Goal: Information Seeking & Learning: Check status

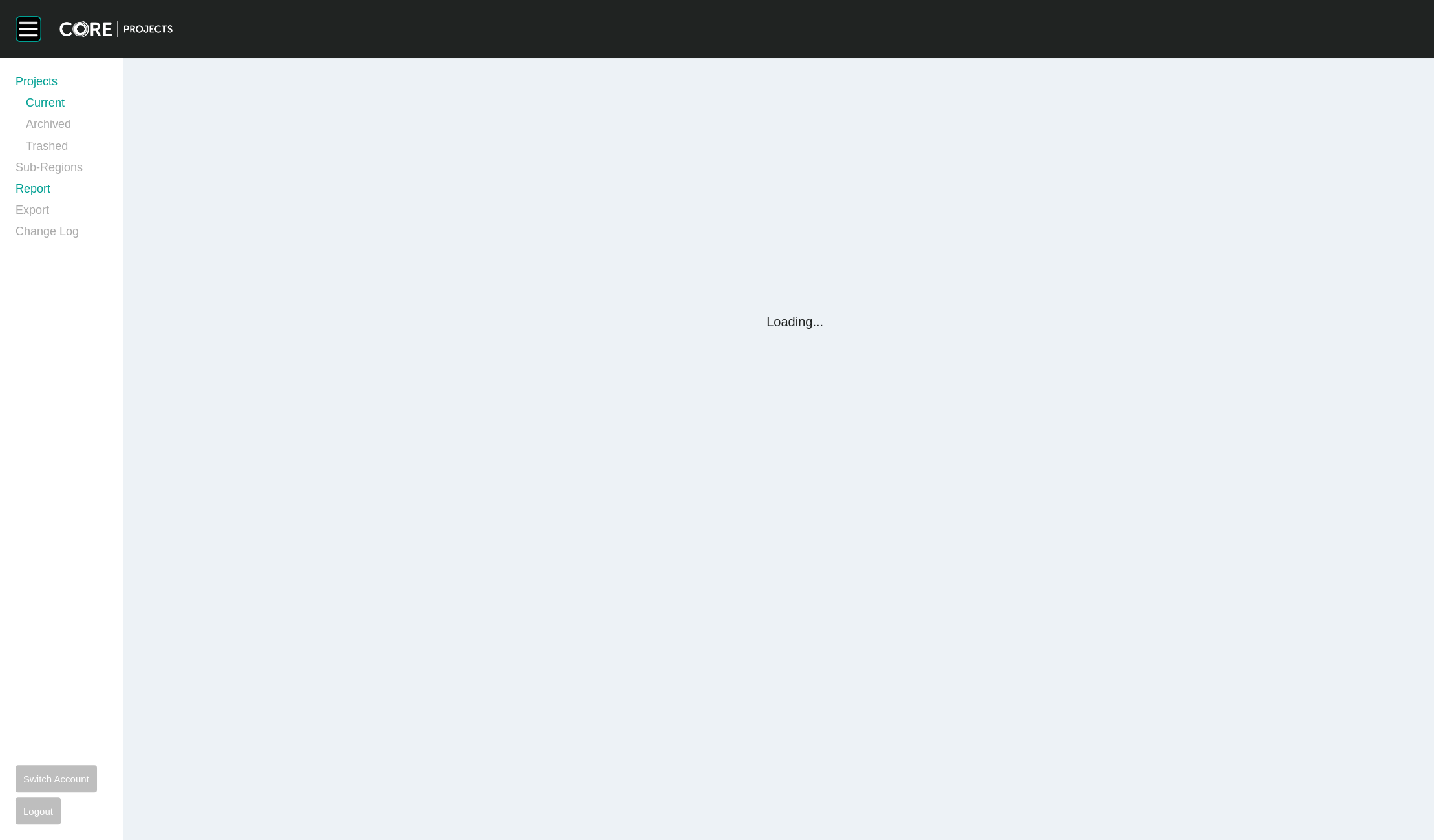
click at [31, 189] on link "Report" at bounding box center [61, 191] width 91 height 21
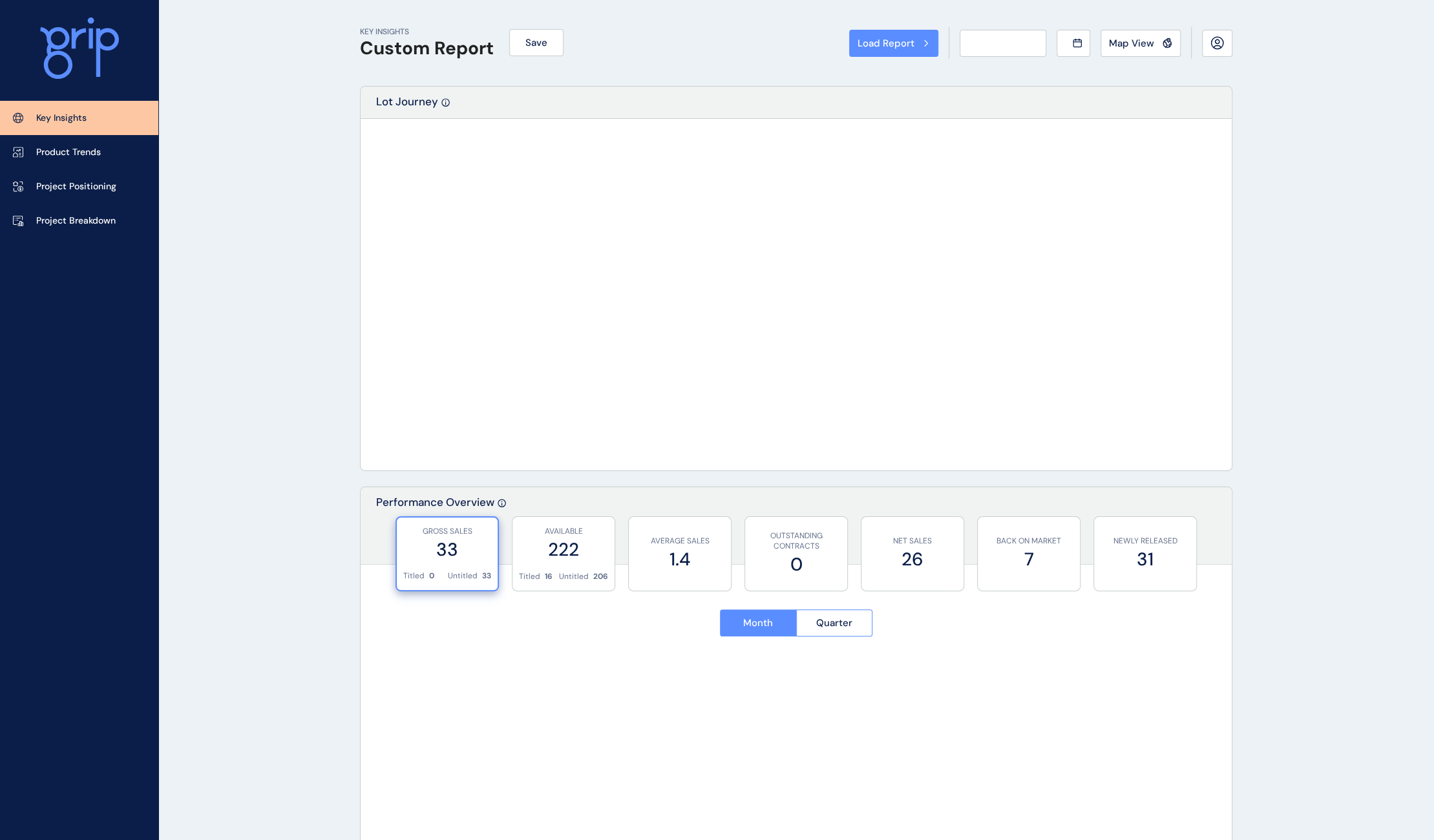
click at [34, 189] on div "Load Report Select from a previously saved report or search for a subregion bel…" at bounding box center [717, 420] width 1434 height 840
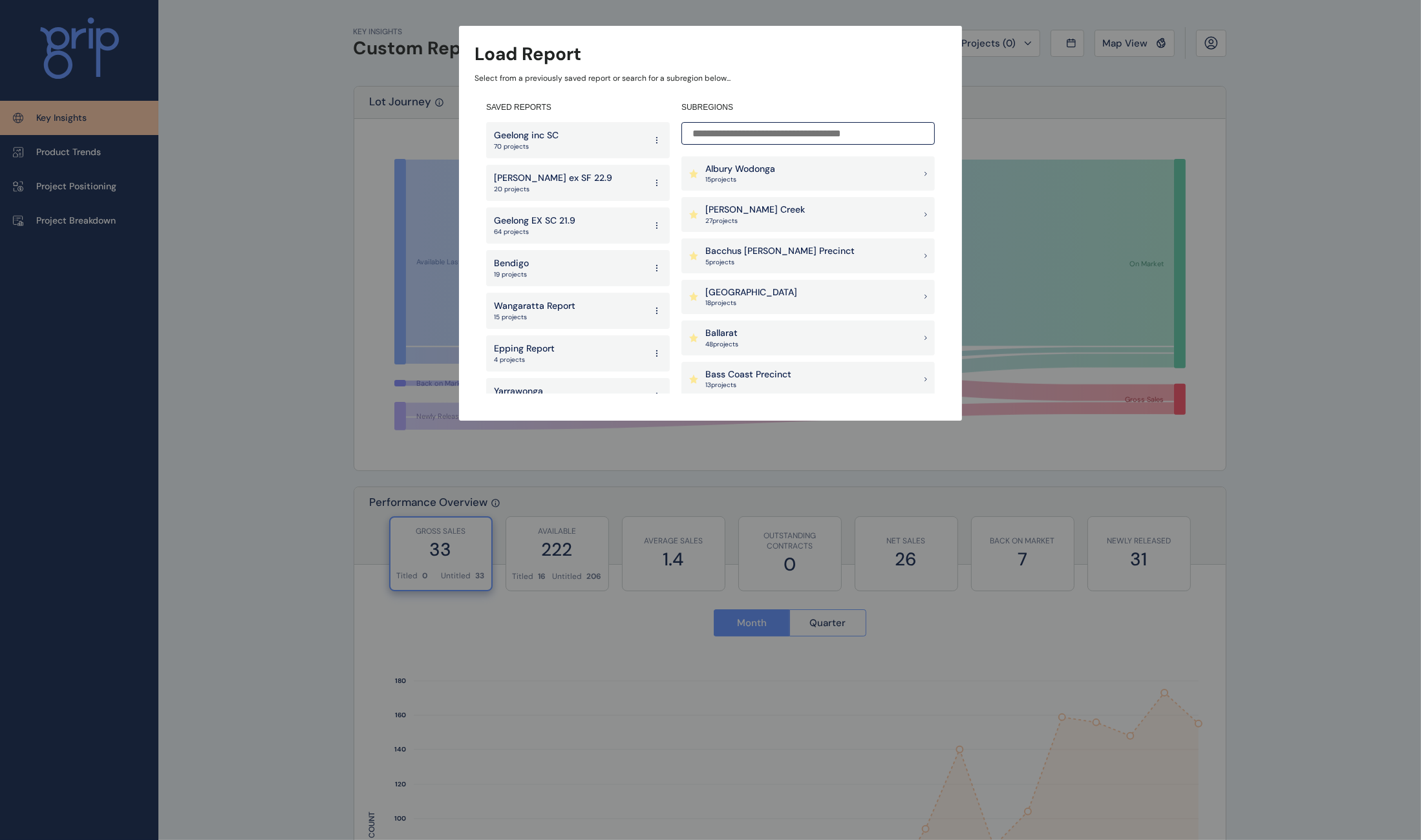
click at [749, 139] on input at bounding box center [808, 133] width 254 height 23
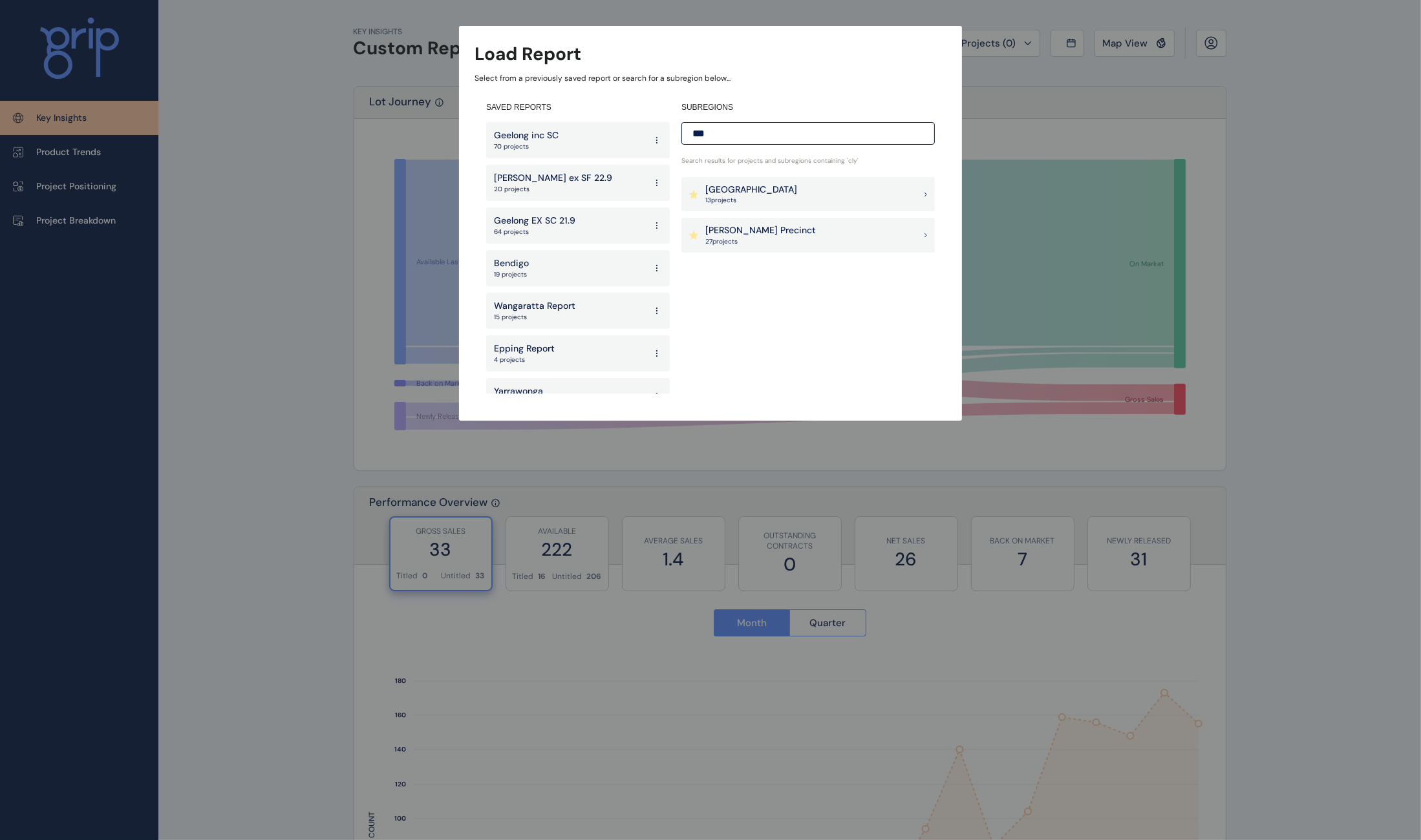
type input "***"
click at [760, 231] on p "[PERSON_NAME] Precinct" at bounding box center [760, 231] width 110 height 13
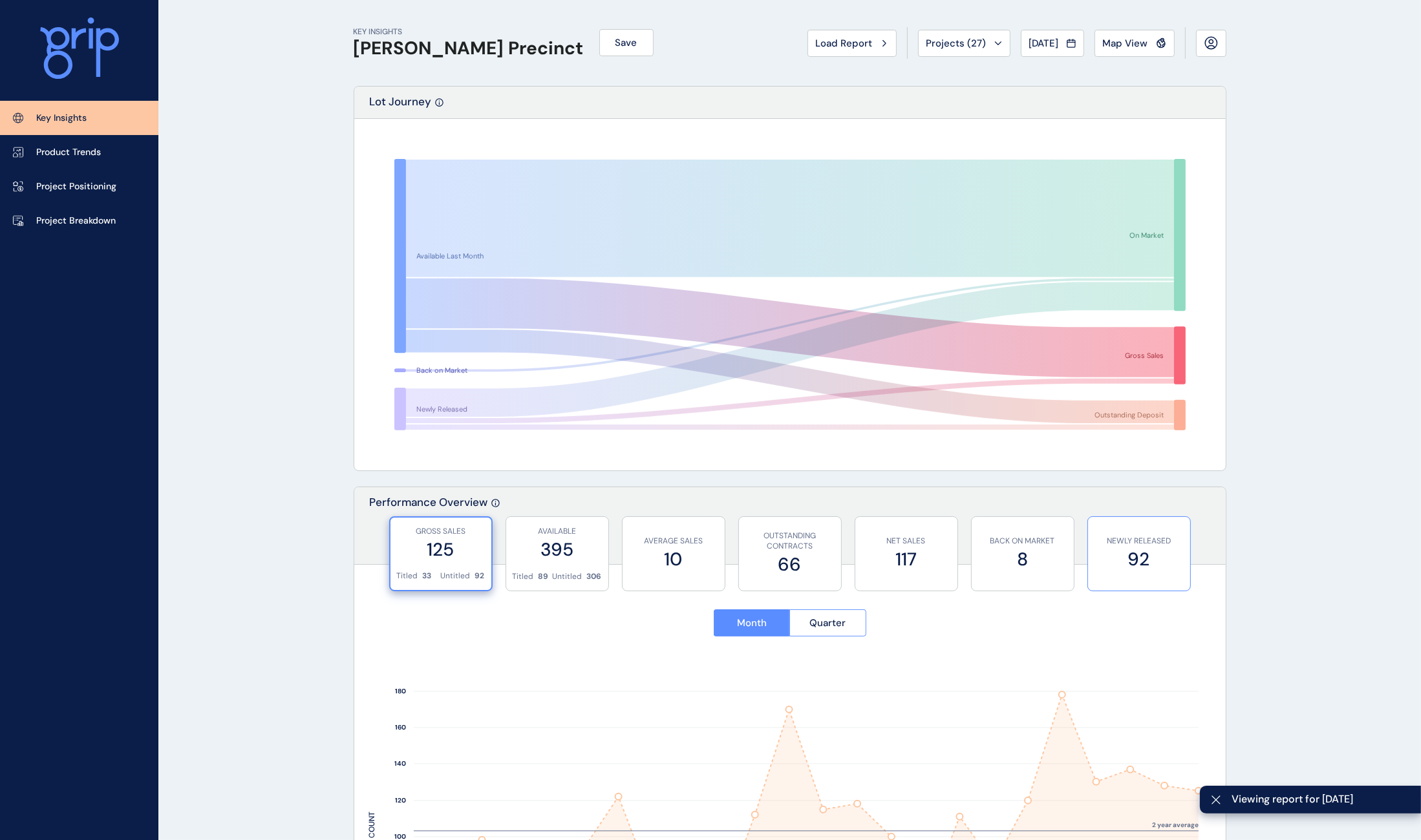
scroll to position [283, 0]
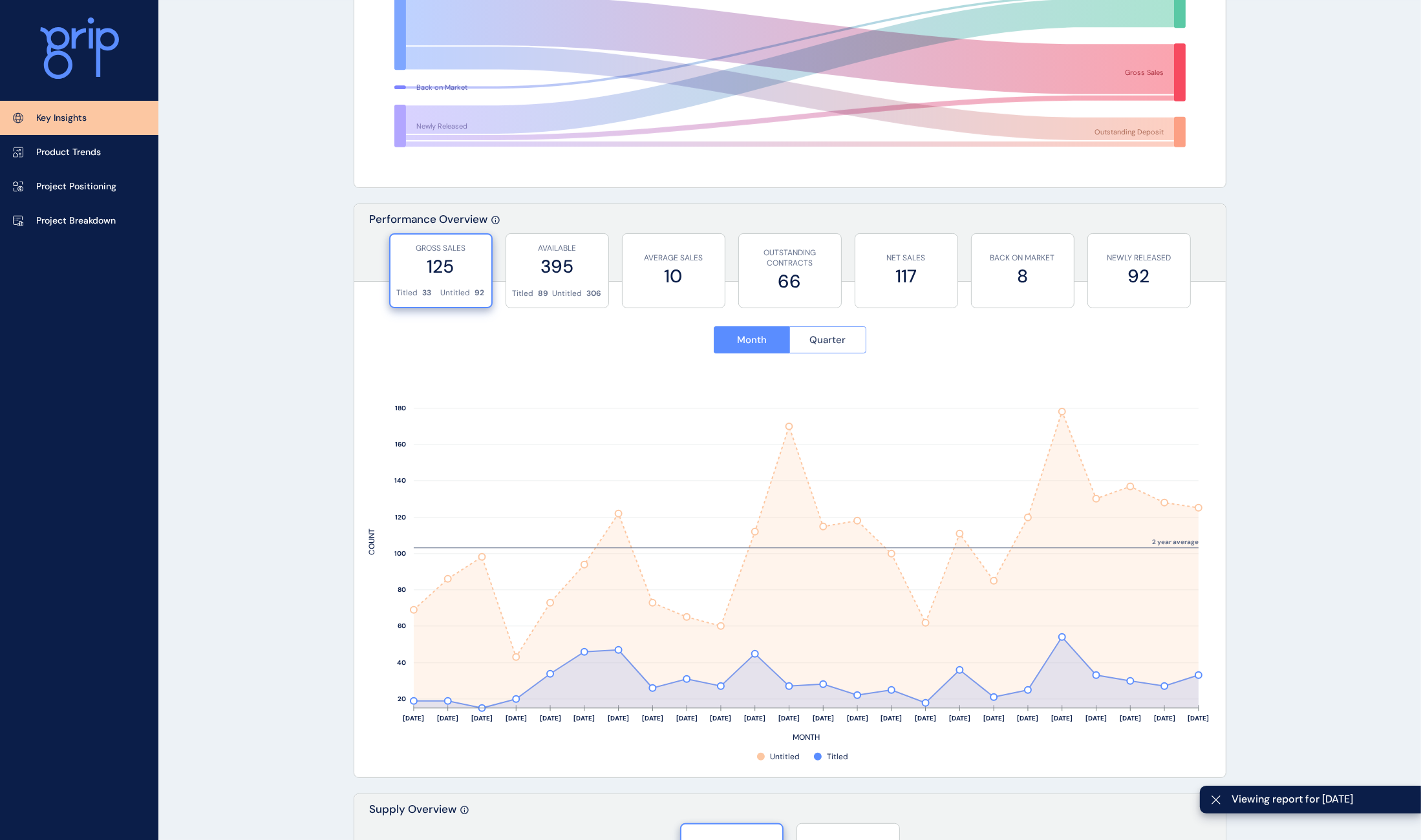
click at [846, 337] on button "Quarter" at bounding box center [828, 340] width 77 height 27
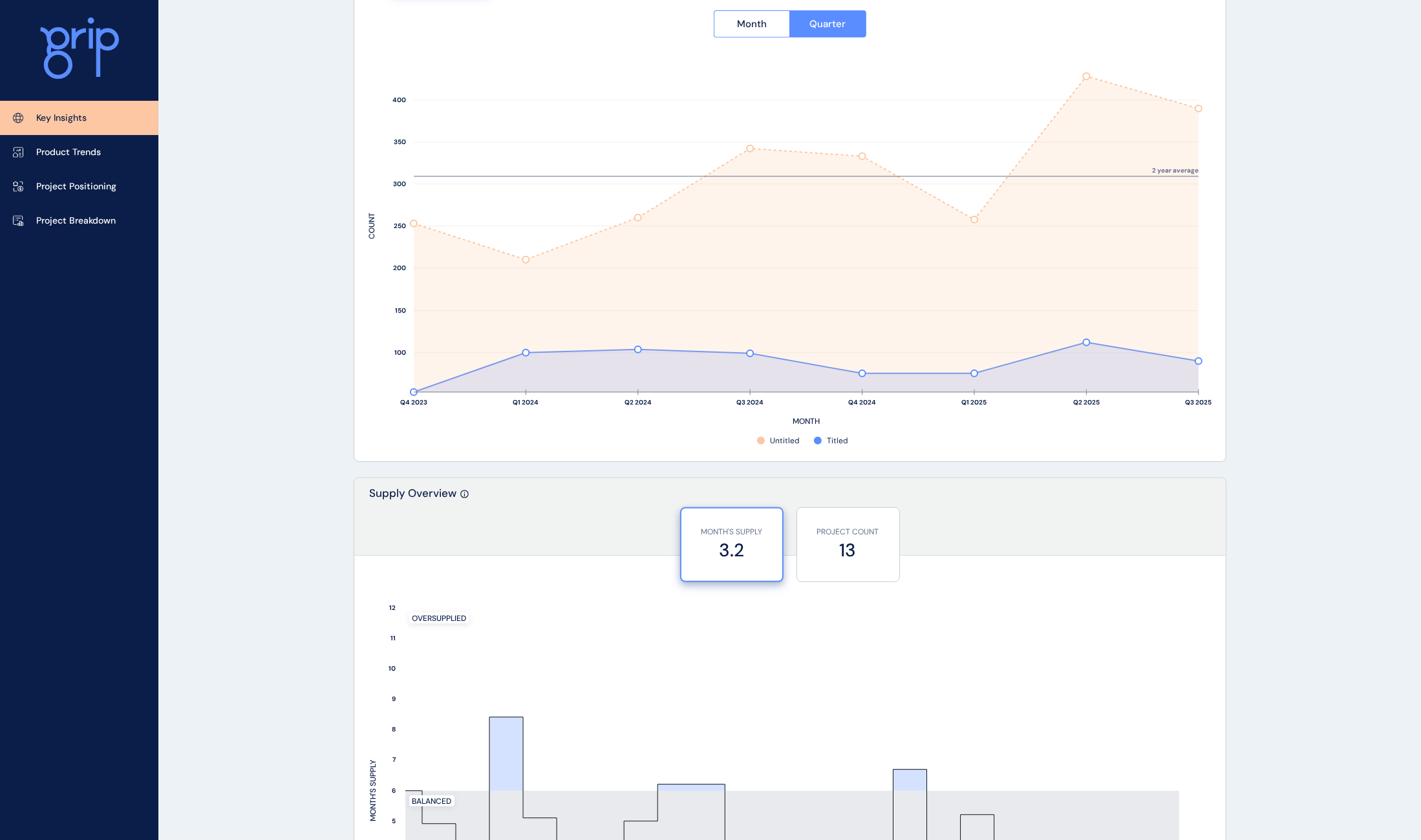
scroll to position [600, 0]
click at [72, 215] on p "Project Breakdown" at bounding box center [76, 221] width 80 height 13
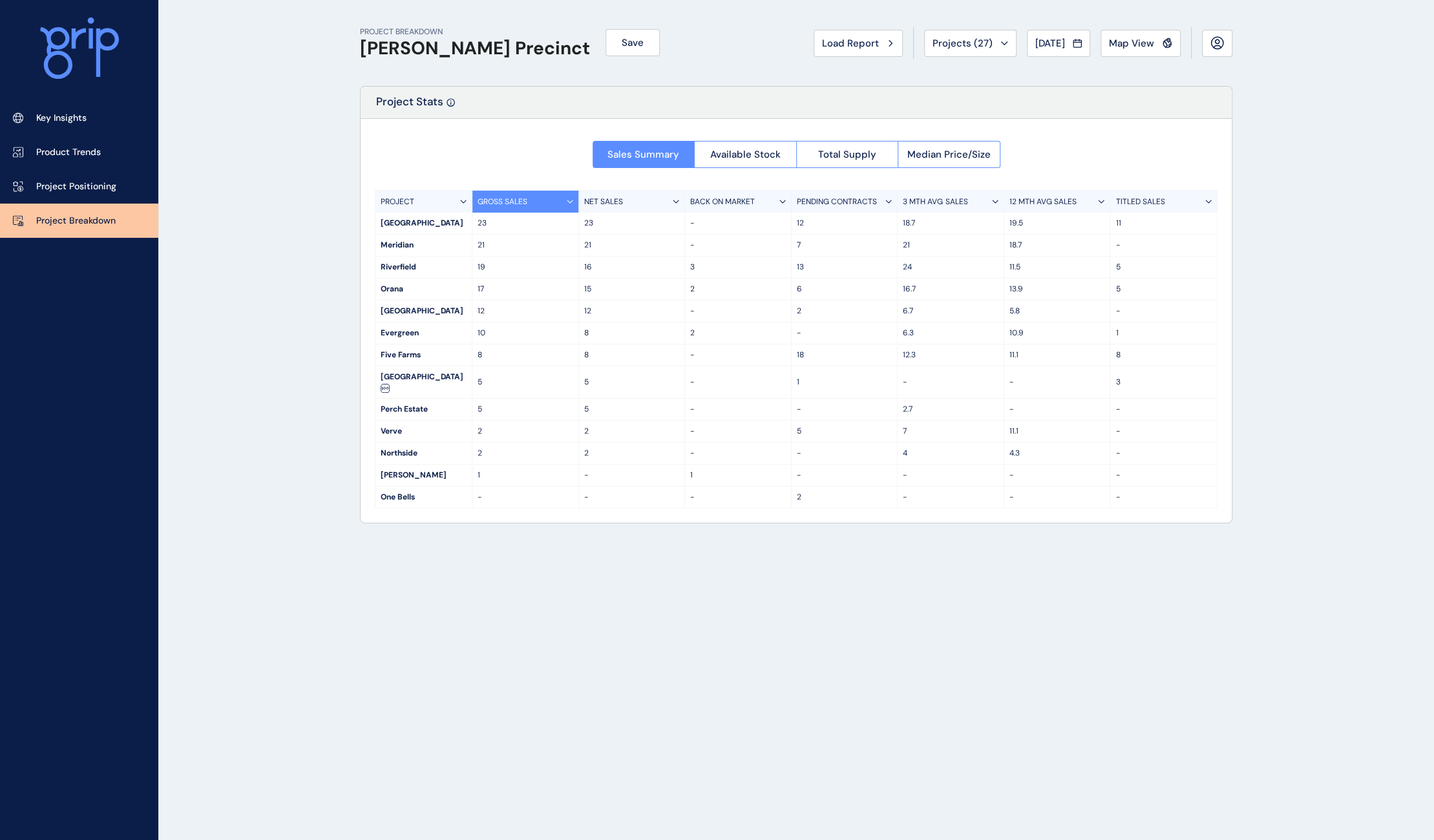
click at [963, 200] on p "3 MTH AVG SALES" at bounding box center [935, 202] width 64 height 11
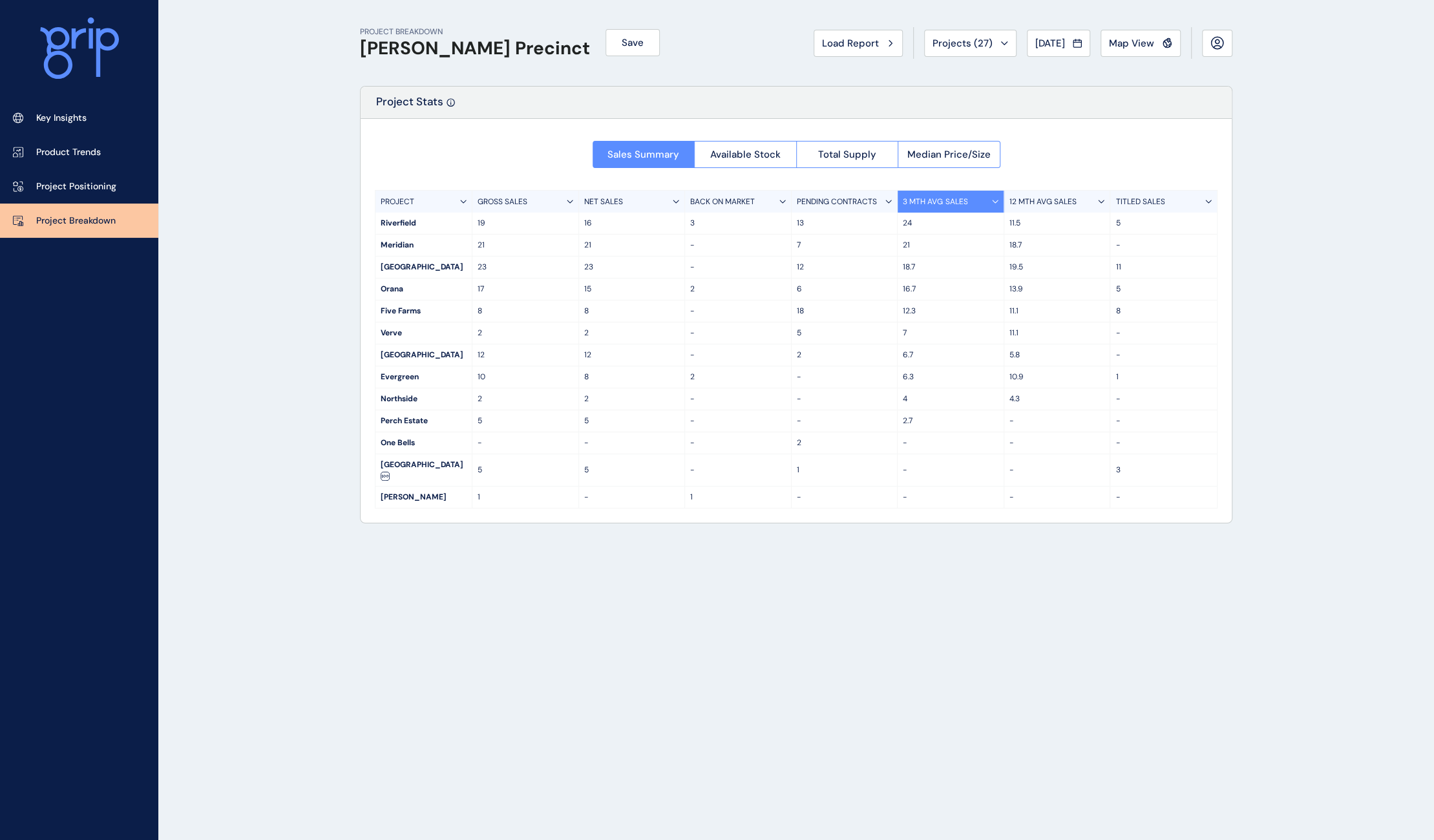
click at [1033, 202] on p "12 MTH AVG SALES" at bounding box center [1043, 202] width 67 height 11
